Goal: Task Accomplishment & Management: Manage account settings

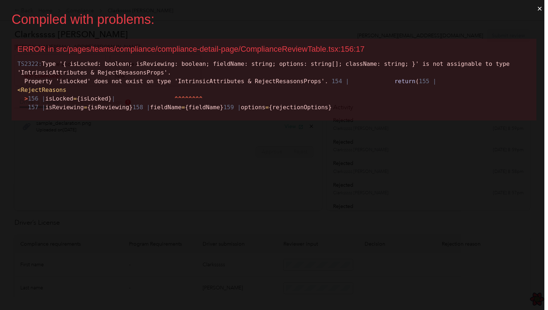
click at [280, 49] on div "ERROR in src/pages/teams/compliance/compliance-detail-page/ComplianceReviewTabl…" at bounding box center [273, 49] width 513 height 9
copy div "ComplianceReviewTable"
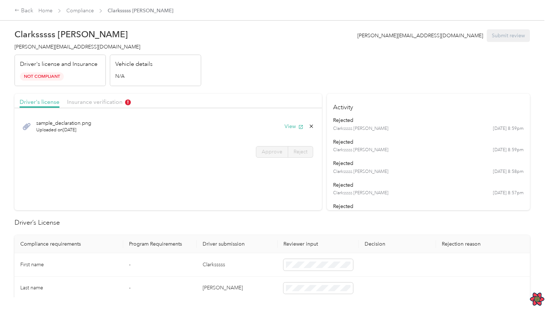
click at [82, 95] on div "Driver's license Insurance verification" at bounding box center [167, 101] width 307 height 14
click at [84, 100] on span "Insurance verification" at bounding box center [99, 102] width 64 height 7
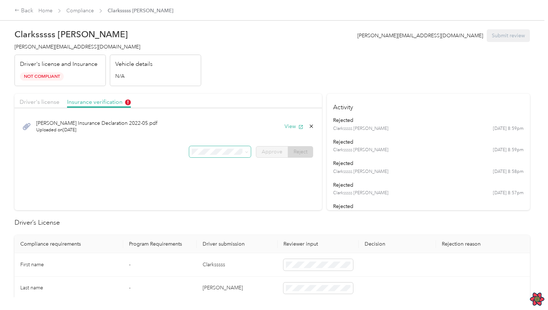
click at [219, 148] on span at bounding box center [220, 152] width 62 height 12
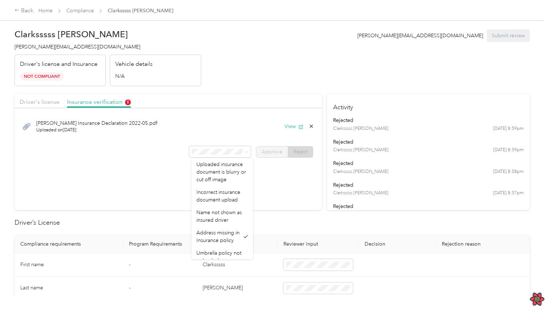
click at [150, 156] on div "Approve Reject" at bounding box center [167, 152] width 307 height 12
click at [175, 159] on div "Clark Insurance Declaration 2022-05.pdf Uploaded on 6/1/2022 View Approve Reject" at bounding box center [167, 137] width 307 height 51
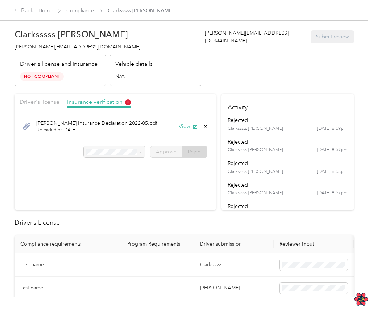
click at [118, 162] on div "Clark Insurance Declaration 2022-05.pdf Uploaded on 6/1/2022 View Approve Reject" at bounding box center [114, 137] width 201 height 51
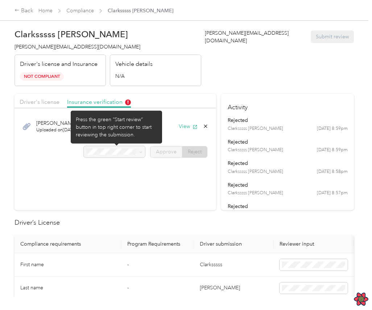
click at [131, 152] on div at bounding box center [115, 152] width 62 height 12
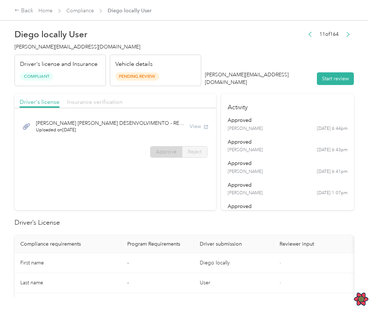
click at [104, 103] on span "Insurance verification" at bounding box center [94, 102] width 55 height 7
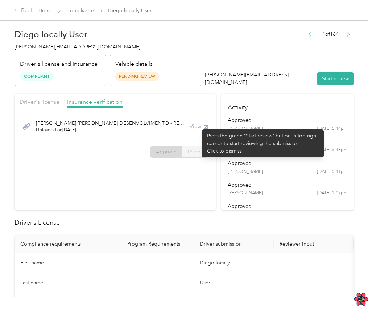
click at [198, 126] on div "View" at bounding box center [198, 127] width 19 height 8
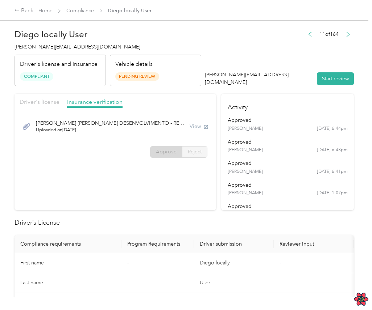
click at [48, 99] on span "Driver's license" at bounding box center [40, 102] width 40 height 7
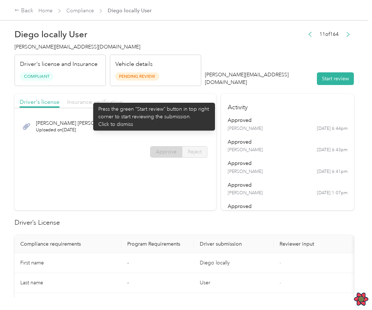
click at [89, 99] on span "Insurance verification" at bounding box center [94, 102] width 55 height 7
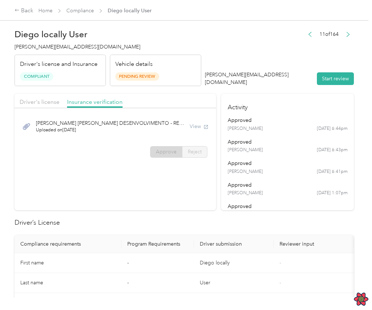
click at [152, 120] on span "DIEGO DE SOUSA OLIVEIRA DESENVOLVIMENTO - REC.pdf" at bounding box center [110, 124] width 148 height 8
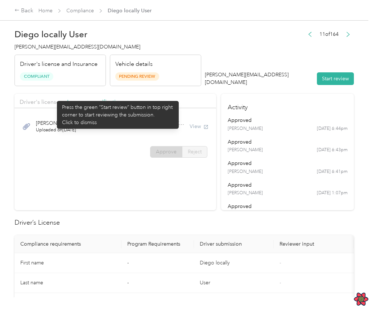
click at [53, 97] on div "Driver's license Insurance verification" at bounding box center [114, 101] width 201 height 14
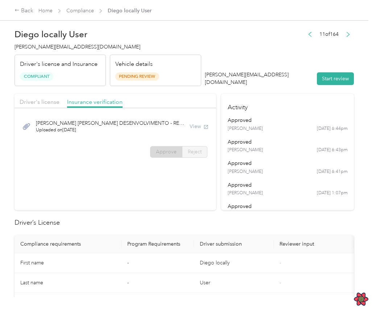
click at [185, 133] on div "DIEGO DE SOUSA OLIVEIRA DESENVOLVIMENTO - REC.pdf Uploaded on 5/13/2024 View" at bounding box center [115, 126] width 191 height 24
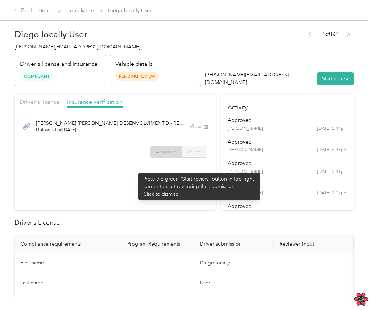
click at [134, 169] on section "Driver's license Insurance verification DIEGO DE SOUSA OLIVEIRA DESENVOLVIMENTO…" at bounding box center [114, 152] width 201 height 117
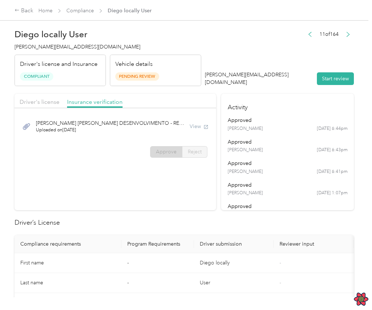
click at [125, 139] on div "DIEGO DE SOUSA OLIVEIRA DESENVOLVIMENTO - REC.pdf Uploaded on 5/13/2024 View" at bounding box center [114, 126] width 201 height 29
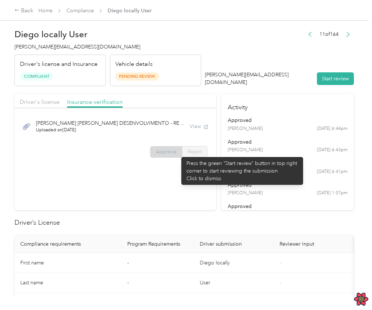
click at [176, 154] on span "Approve" at bounding box center [166, 152] width 21 height 6
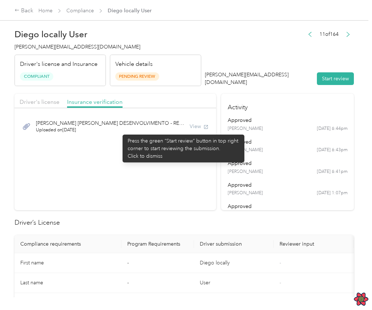
click at [119, 131] on span "Uploaded on 5/13/2024" at bounding box center [110, 130] width 148 height 7
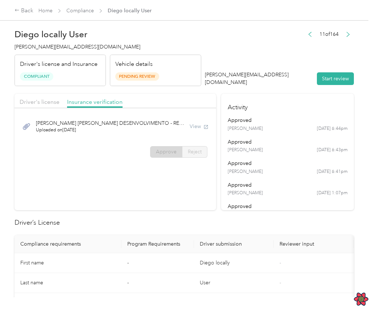
click at [150, 141] on div "DIEGO DE SOUSA OLIVEIRA DESENVOLVIMENTO - REC.pdf Uploaded on 5/13/2024 View" at bounding box center [114, 126] width 201 height 29
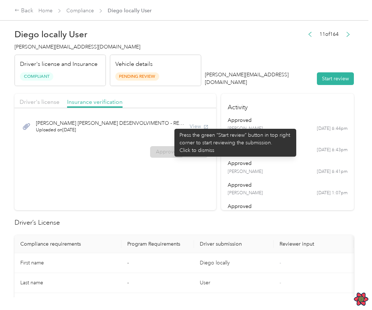
click at [171, 125] on span "[PERSON_NAME] [PERSON_NAME] DESENVOLVIMENTO - REC.pdf" at bounding box center [110, 124] width 148 height 8
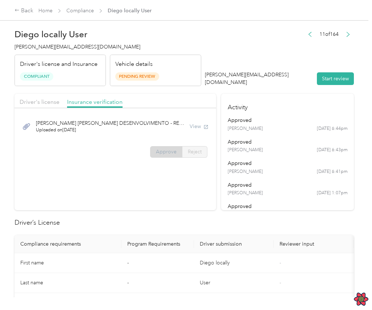
click at [169, 154] on span "Approve" at bounding box center [166, 152] width 21 height 6
click at [133, 118] on div "DIEGO DE SOUSA OLIVEIRA DESENVOLVIMENTO - REC.pdf Uploaded on 5/13/2024 View" at bounding box center [115, 126] width 191 height 24
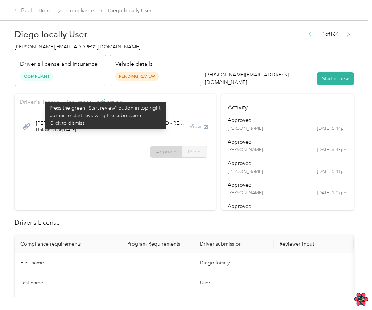
click at [38, 97] on div "Driver's license Insurance verification" at bounding box center [114, 101] width 201 height 14
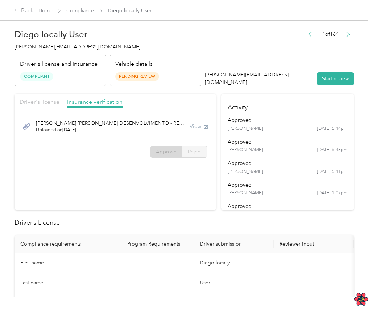
click at [40, 99] on span "Driver's license" at bounding box center [40, 102] width 40 height 7
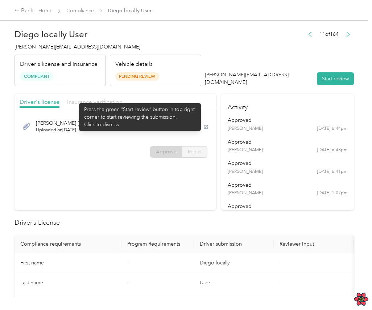
click at [75, 100] on span "Insurance verification" at bounding box center [94, 102] width 55 height 7
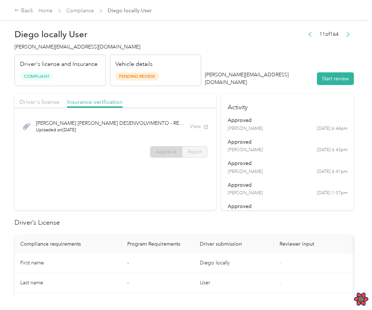
click at [168, 126] on span "[PERSON_NAME] [PERSON_NAME] DESENVOLVIMENTO - REC.pdf" at bounding box center [110, 124] width 148 height 8
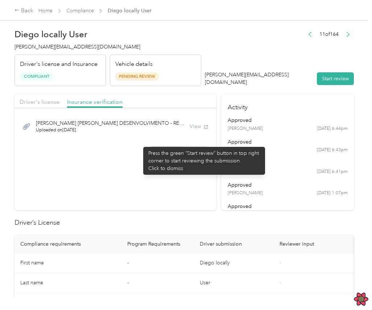
click at [139, 143] on div "DIEGO DE SOUSA OLIVEIRA DESENVOLVIMENTO - REC.pdf Uploaded on 5/13/2024 View Ap…" at bounding box center [114, 137] width 201 height 51
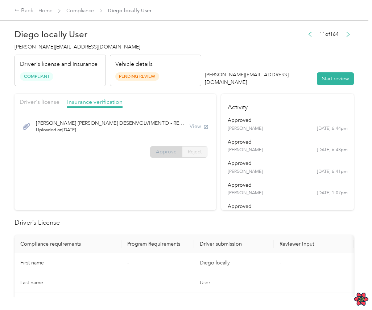
click at [172, 153] on span "Approve" at bounding box center [166, 152] width 21 height 6
click at [165, 132] on span "Uploaded on 5/13/2024" at bounding box center [110, 130] width 148 height 7
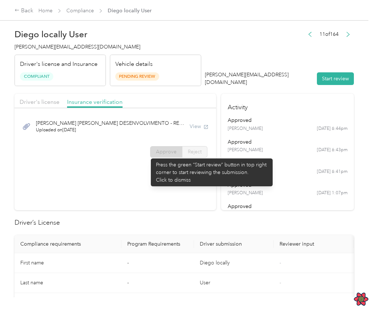
click at [147, 155] on div "Approve Reject" at bounding box center [114, 152] width 201 height 12
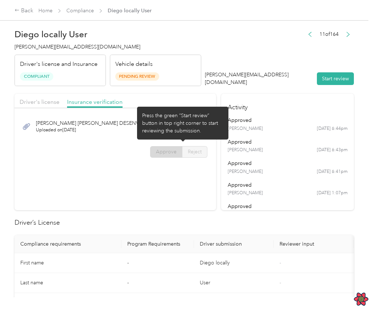
click at [133, 142] on div "DIEGO DE SOUSA OLIVEIRA DESENVOLVIMENTO - REC.pdf Uploaded on 5/13/2024 View Ap…" at bounding box center [114, 137] width 201 height 51
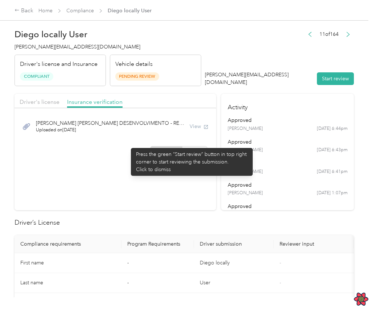
click at [127, 145] on div "DIEGO DE SOUSA OLIVEIRA DESENVOLVIMENTO - REC.pdf Uploaded on 5/13/2024 View Ap…" at bounding box center [114, 137] width 201 height 51
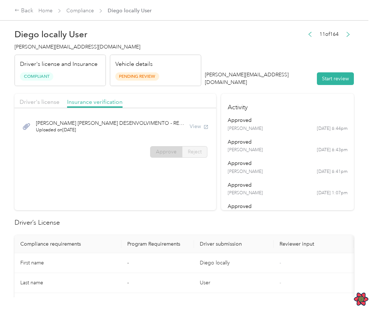
click at [91, 156] on div "Approve Reject" at bounding box center [114, 152] width 201 height 12
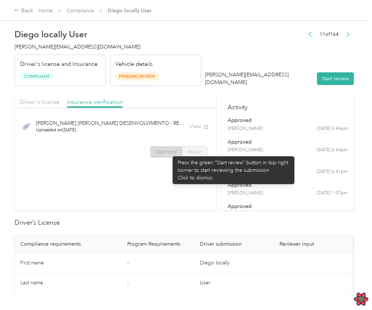
click at [169, 153] on span "Approve" at bounding box center [166, 152] width 21 height 6
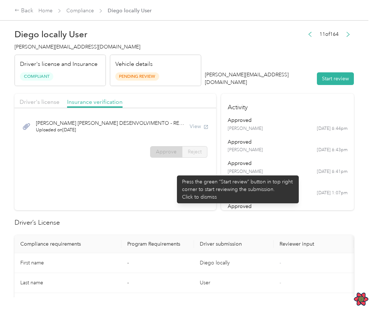
click at [166, 173] on section "Driver's license Insurance verification DIEGO DE SOUSA OLIVEIRA DESENVOLVIMENTO…" at bounding box center [114, 152] width 201 height 117
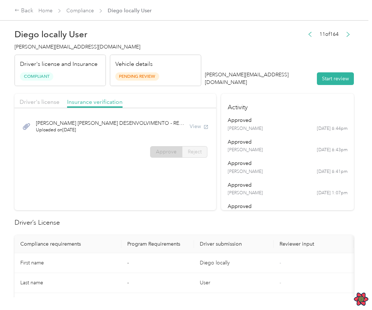
click at [141, 149] on div "Approve Reject" at bounding box center [114, 152] width 201 height 12
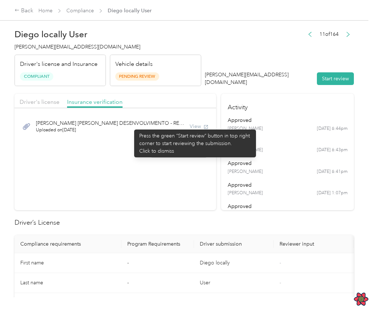
click at [130, 126] on span "[PERSON_NAME] [PERSON_NAME] DESENVOLVIMENTO - REC.pdf" at bounding box center [110, 124] width 148 height 8
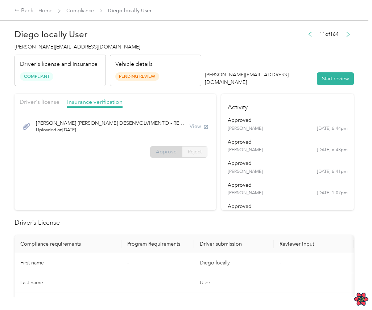
click at [164, 150] on span "Approve" at bounding box center [166, 152] width 21 height 6
click at [145, 129] on span "Uploaded on 5/13/2024" at bounding box center [110, 130] width 148 height 7
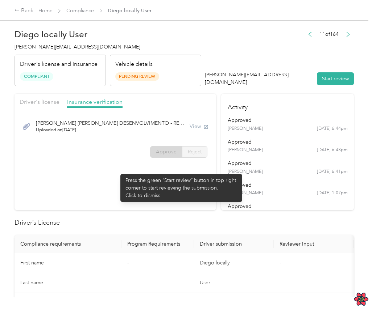
click at [117, 171] on section "Driver's license Insurance verification DIEGO DE SOUSA OLIVEIRA DESENVOLVIMENTO…" at bounding box center [114, 152] width 201 height 117
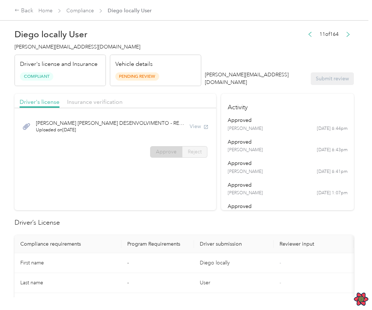
click at [133, 163] on section "Driver's license Insurance verification DIEGO DE SOUSA OLIVEIRA DESENVOLVIMENTO…" at bounding box center [114, 152] width 201 height 117
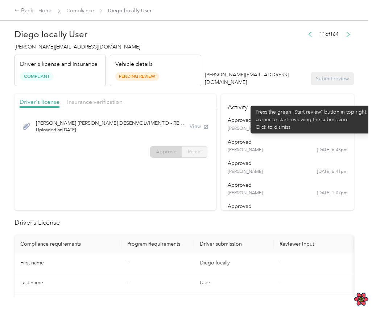
click at [247, 102] on h4 "Activity" at bounding box center [287, 105] width 133 height 23
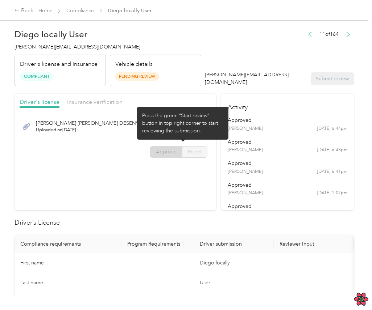
click at [128, 139] on div "DIEGO DE SOUSA OLIVEIRA DESENVOLVIMENTO - REC.pdf Uploaded on 5/13/2024 View" at bounding box center [114, 126] width 201 height 29
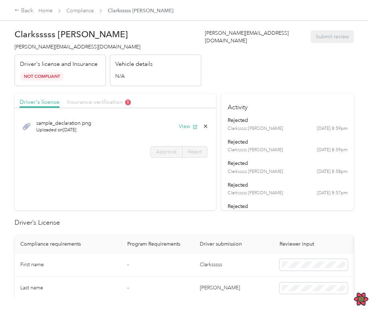
click at [115, 105] on span "Insurance verification" at bounding box center [99, 102] width 64 height 7
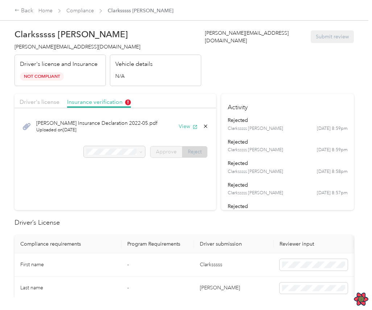
click at [186, 149] on label "Reject" at bounding box center [194, 152] width 25 height 12
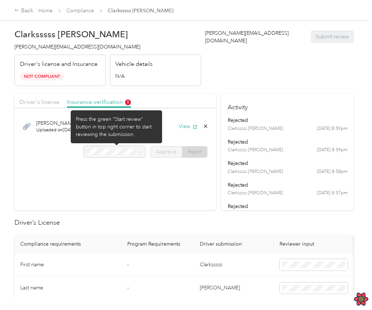
click at [115, 152] on div at bounding box center [115, 152] width 62 height 12
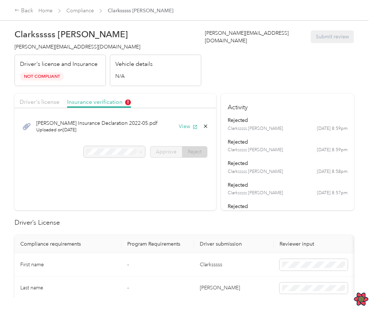
click at [135, 129] on div "Clark Insurance Declaration 2022-05.pdf Uploaded on 6/1/2022 View" at bounding box center [115, 126] width 191 height 24
click at [135, 147] on div at bounding box center [115, 152] width 62 height 12
click at [160, 125] on div "Clark Insurance Declaration 2022-05.pdf Uploaded on 6/1/2022 View" at bounding box center [115, 126] width 191 height 24
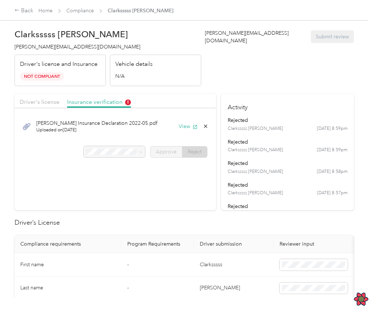
click at [123, 153] on div at bounding box center [115, 152] width 62 height 12
click at [194, 127] on icon "button" at bounding box center [194, 127] width 5 height 5
click at [162, 152] on span "Approve" at bounding box center [166, 152] width 21 height 6
click at [135, 147] on div at bounding box center [115, 152] width 62 height 12
click at [133, 155] on div at bounding box center [115, 152] width 62 height 12
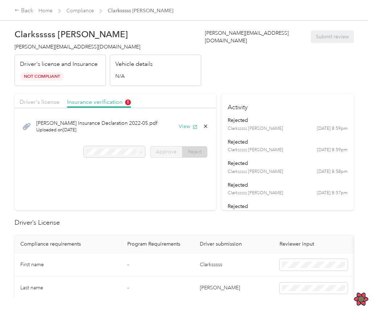
click at [133, 155] on div at bounding box center [115, 152] width 62 height 12
click at [135, 151] on div at bounding box center [115, 152] width 62 height 12
click at [148, 136] on div "Clark Insurance Declaration 2022-05.pdf Uploaded on 6/1/2022 View" at bounding box center [115, 126] width 191 height 24
click at [164, 154] on span "Approve" at bounding box center [166, 152] width 21 height 6
click at [130, 155] on div at bounding box center [115, 152] width 62 height 12
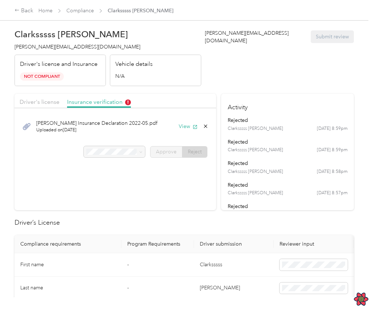
click at [130, 155] on div at bounding box center [115, 152] width 62 height 12
click at [138, 153] on div at bounding box center [115, 152] width 62 height 12
click at [145, 159] on div "Clark Insurance Declaration 2022-05.pdf Uploaded on 6/1/2022 View Approve Reject" at bounding box center [114, 137] width 201 height 51
click at [137, 149] on div at bounding box center [115, 152] width 62 height 12
click at [185, 167] on section "Driver's license Insurance verification Clark Insurance Declaration 2022-05.pdf…" at bounding box center [114, 152] width 201 height 117
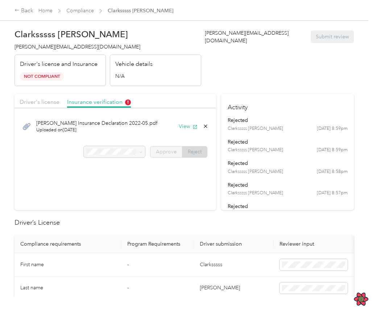
click at [187, 153] on label "Reject" at bounding box center [194, 152] width 25 height 12
click at [166, 142] on div "Clark Insurance Declaration 2022-05.pdf Uploaded on 6/1/2022 View Approve Reject" at bounding box center [114, 137] width 201 height 51
click at [161, 132] on div "Clark Insurance Declaration 2022-05.pdf Uploaded on 6/1/2022 View" at bounding box center [115, 126] width 191 height 24
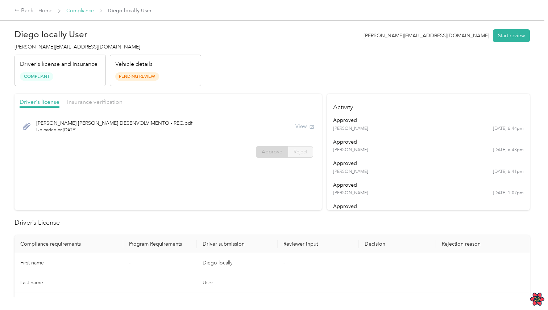
click at [85, 12] on link "Compliance" at bounding box center [80, 11] width 28 height 6
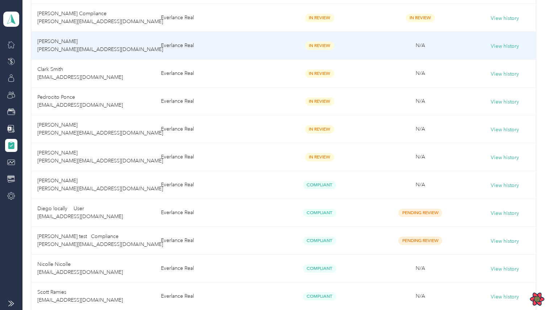
scroll to position [287, 0]
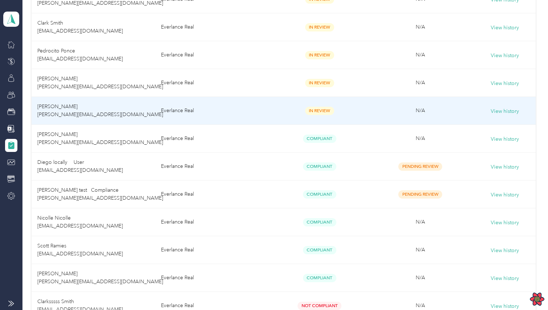
click at [237, 116] on td "Everlance Real" at bounding box center [212, 111] width 114 height 28
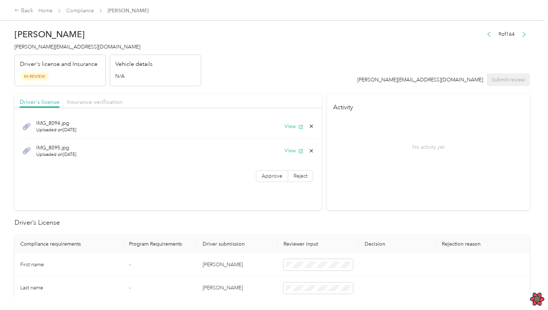
click at [126, 76] on div "Vehicle details N/A" at bounding box center [155, 71] width 91 height 32
click at [114, 99] on span "Insurance verification" at bounding box center [94, 102] width 55 height 7
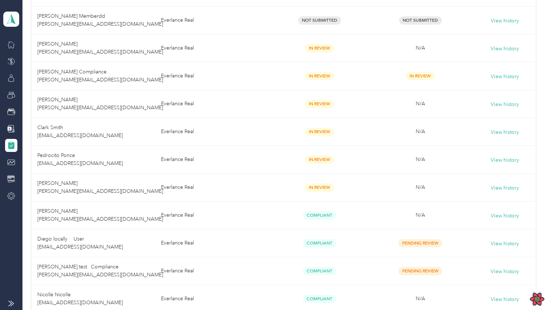
scroll to position [267, 0]
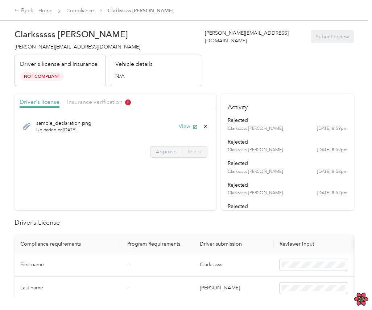
click at [179, 154] on label "Approve" at bounding box center [166, 152] width 32 height 12
click at [200, 151] on span "Reject" at bounding box center [195, 152] width 14 height 6
click at [168, 151] on span "Approve" at bounding box center [166, 152] width 21 height 6
click at [177, 185] on section "Driver's license Insurance verification sample_declaration.png Uploaded on [DAT…" at bounding box center [114, 152] width 201 height 117
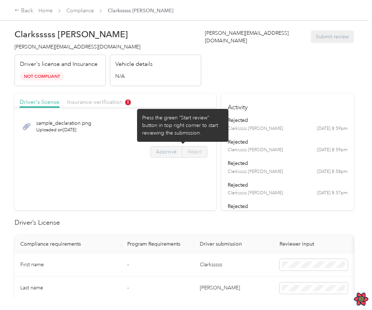
click at [176, 151] on span "Approve" at bounding box center [166, 152] width 21 height 6
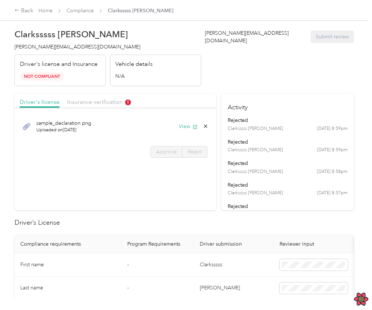
click at [141, 150] on div "Approve Reject" at bounding box center [114, 152] width 201 height 12
click at [109, 150] on div "Approve Reject" at bounding box center [114, 152] width 201 height 12
click at [107, 100] on span "Insurance verification" at bounding box center [99, 102] width 64 height 7
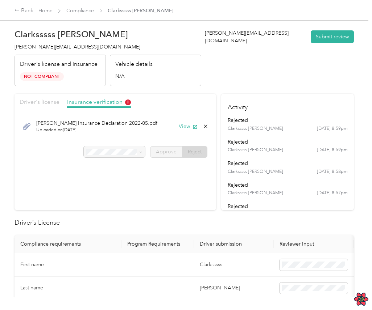
click at [39, 102] on span "Driver's license" at bounding box center [40, 102] width 40 height 7
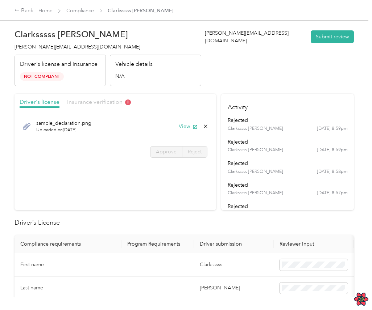
click at [87, 103] on span "Insurance verification" at bounding box center [99, 102] width 64 height 7
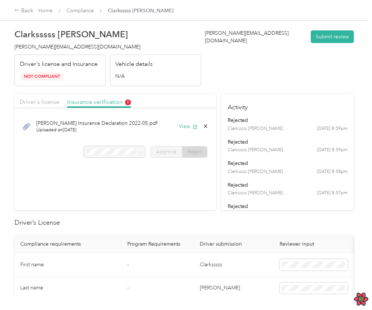
click at [139, 152] on div at bounding box center [115, 152] width 62 height 12
click at [277, 119] on div "rejected" at bounding box center [287, 121] width 120 height 8
click at [194, 168] on section "Driver's license Insurance verification [PERSON_NAME] Insurance Declaration 202…" at bounding box center [114, 152] width 201 height 117
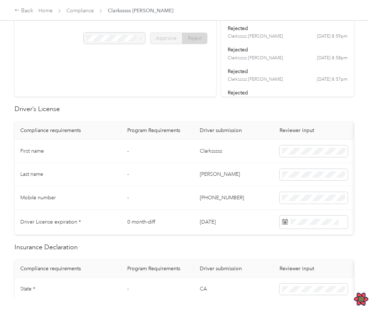
scroll to position [134, 0]
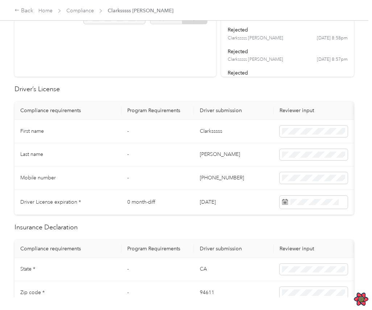
click at [244, 178] on td "[PHONE_NUMBER]" at bounding box center [234, 179] width 80 height 24
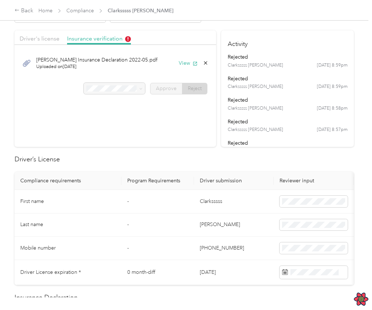
scroll to position [19, 0]
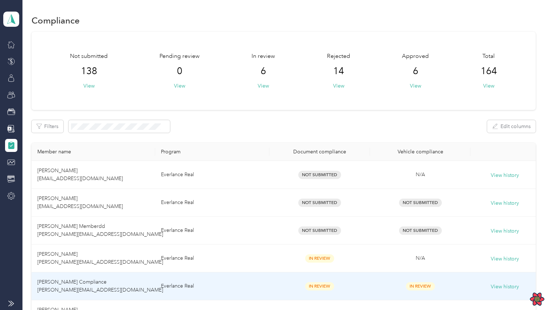
scroll to position [267, 0]
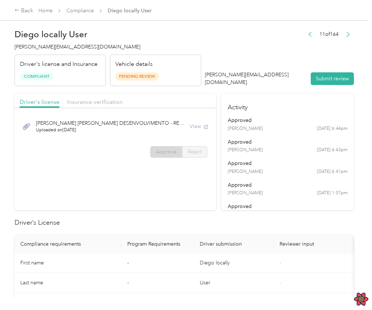
click at [256, 208] on div "approved" at bounding box center [287, 207] width 120 height 8
